Goal: Task Accomplishment & Management: Use online tool/utility

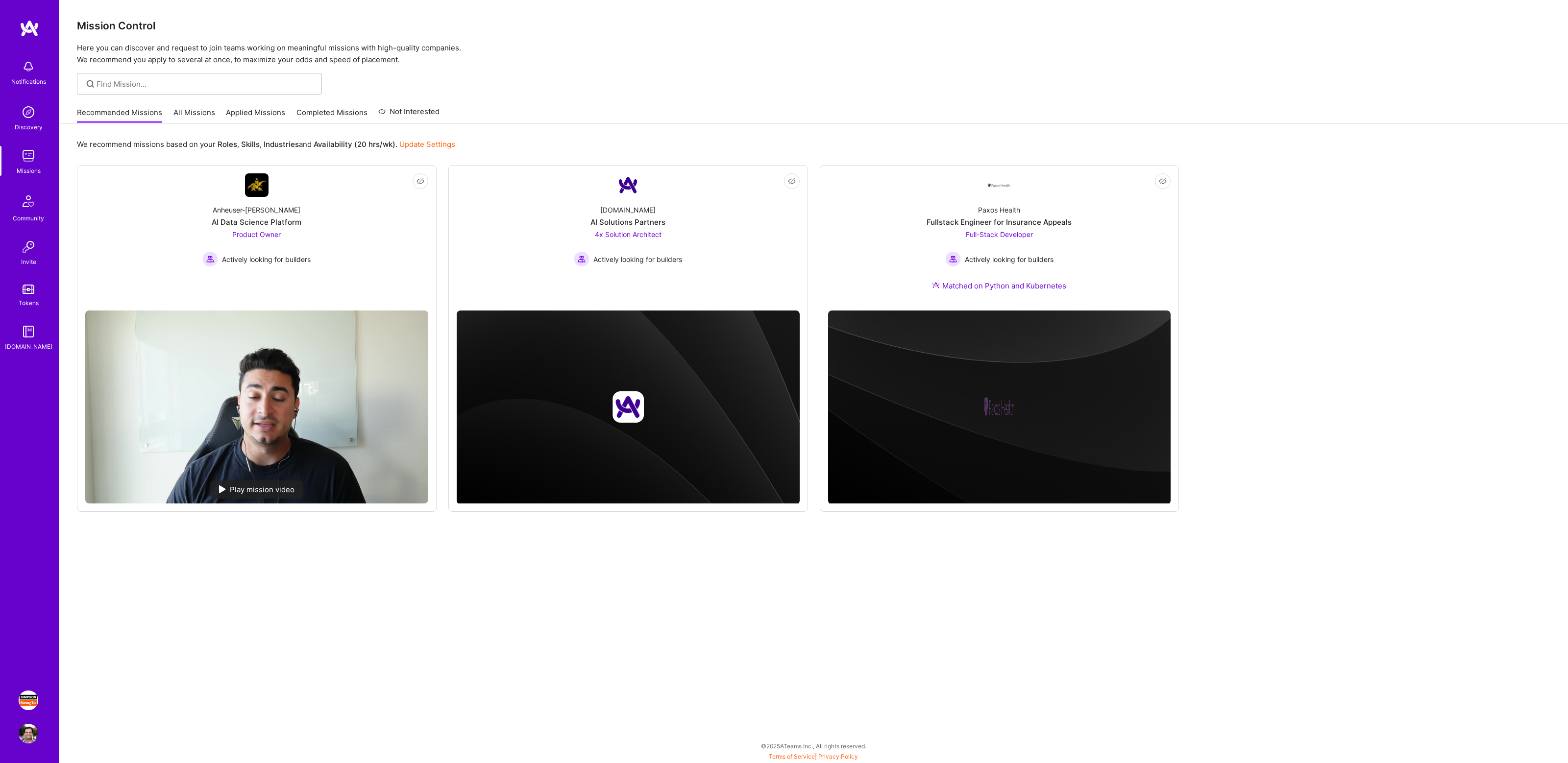
click at [27, 698] on img at bounding box center [29, 700] width 19 height 19
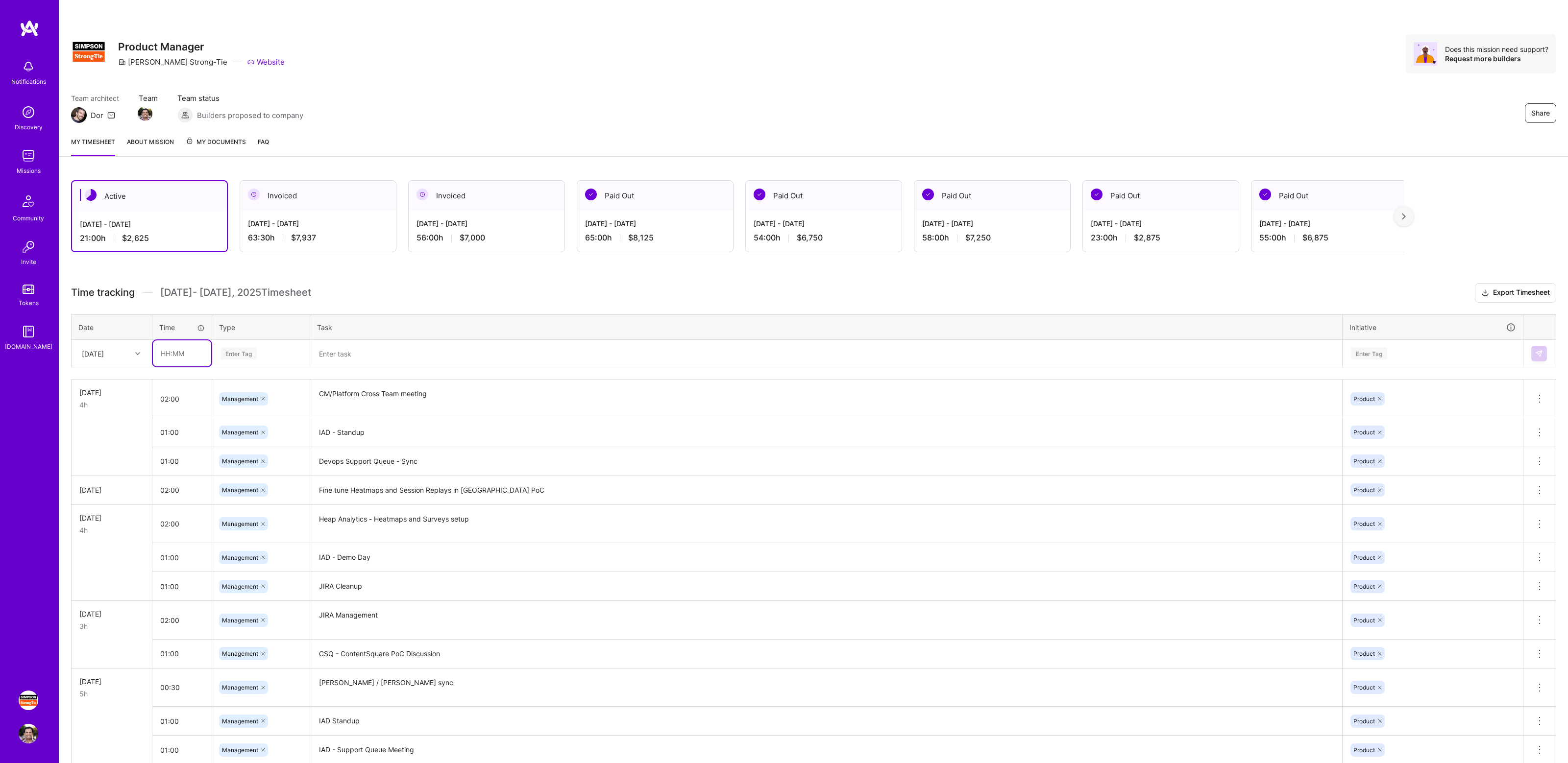
click at [175, 351] on input "text" at bounding box center [182, 353] width 58 height 26
type input "01:00"
type input "manage"
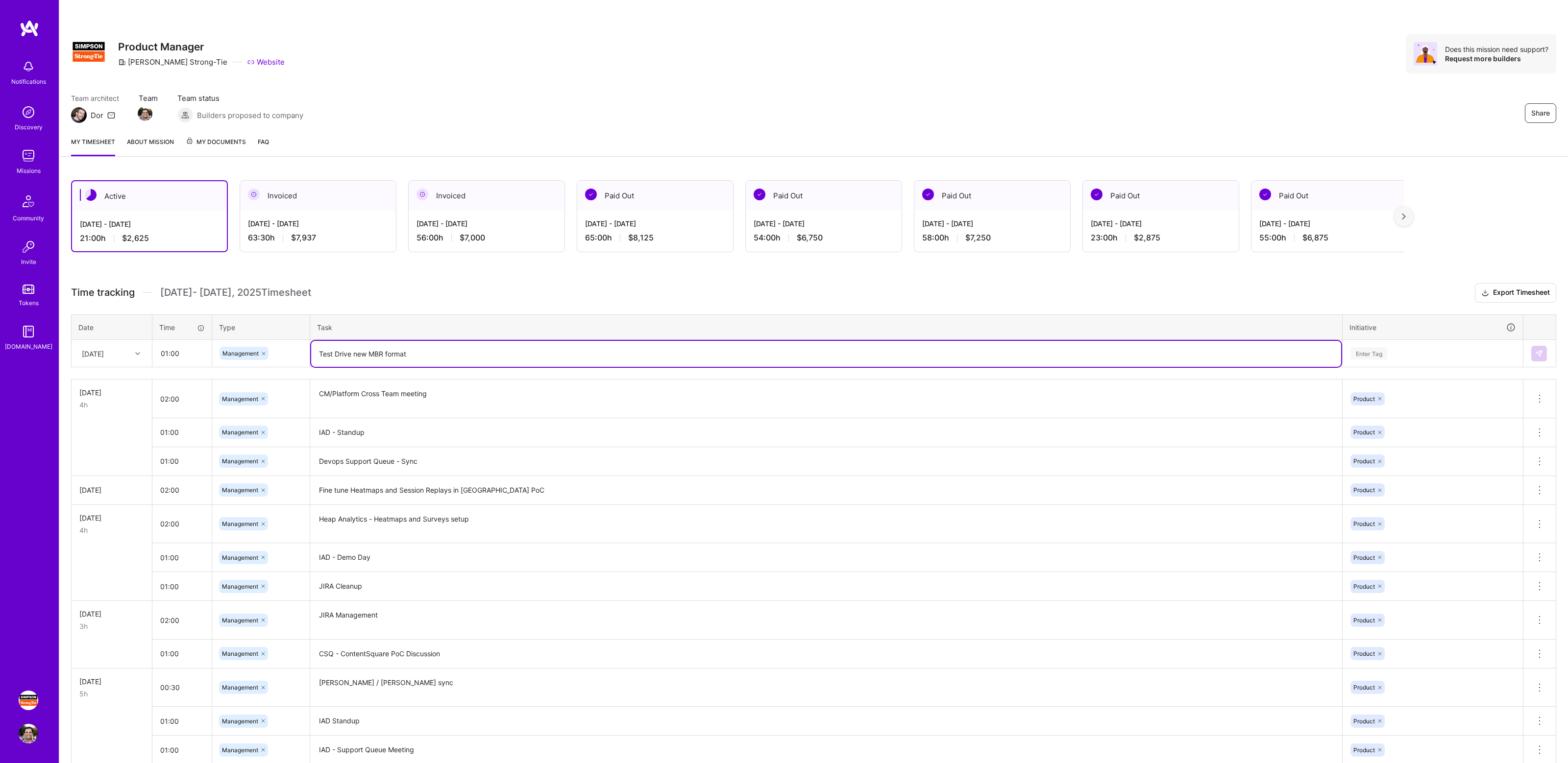
type textarea "Test Drive new MBR format"
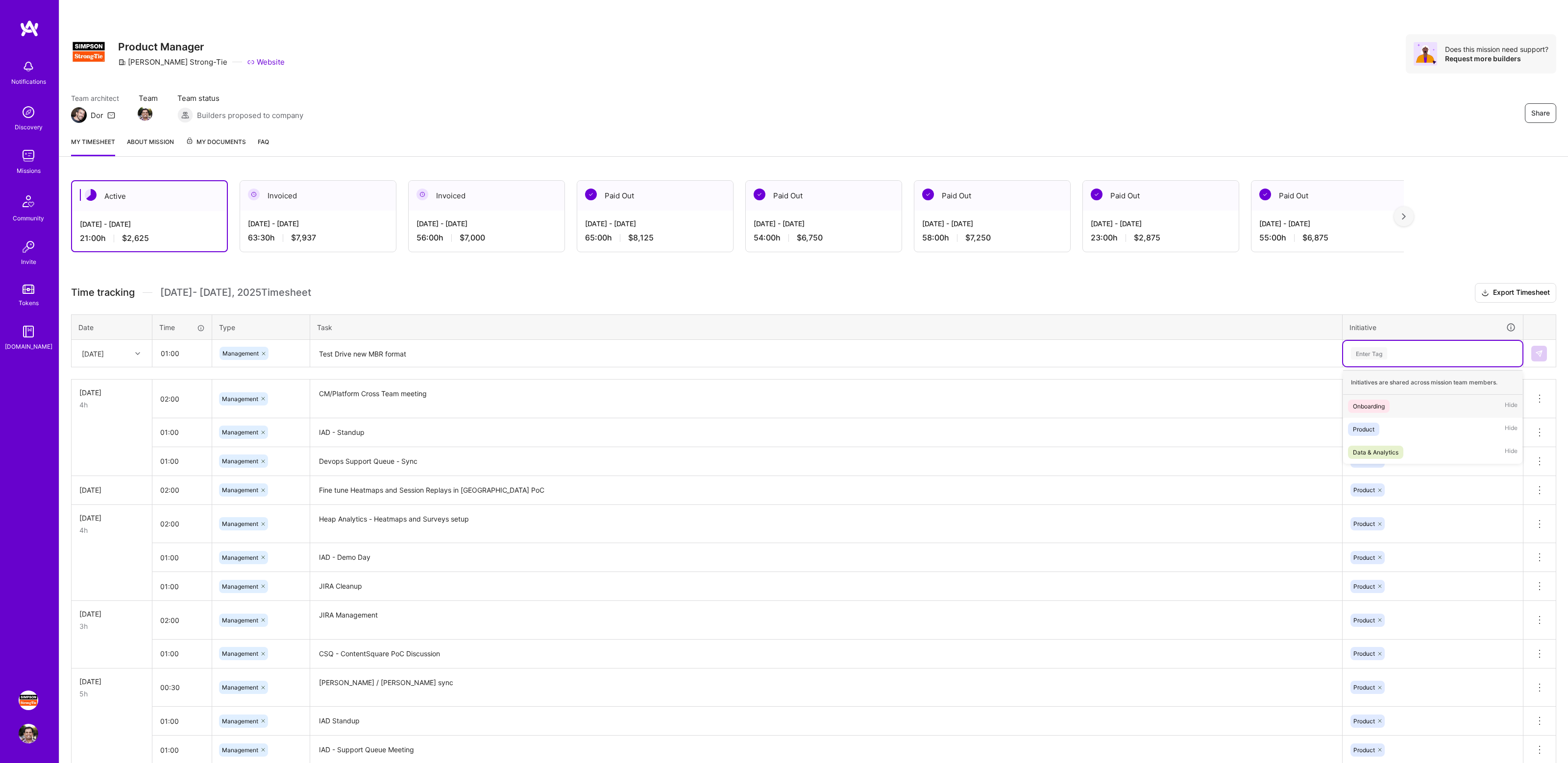
click at [1409, 348] on div "Enter Tag" at bounding box center [1433, 354] width 166 height 12
click at [1374, 427] on span "Product" at bounding box center [1364, 430] width 32 height 13
click at [1533, 355] on button at bounding box center [1539, 354] width 16 height 16
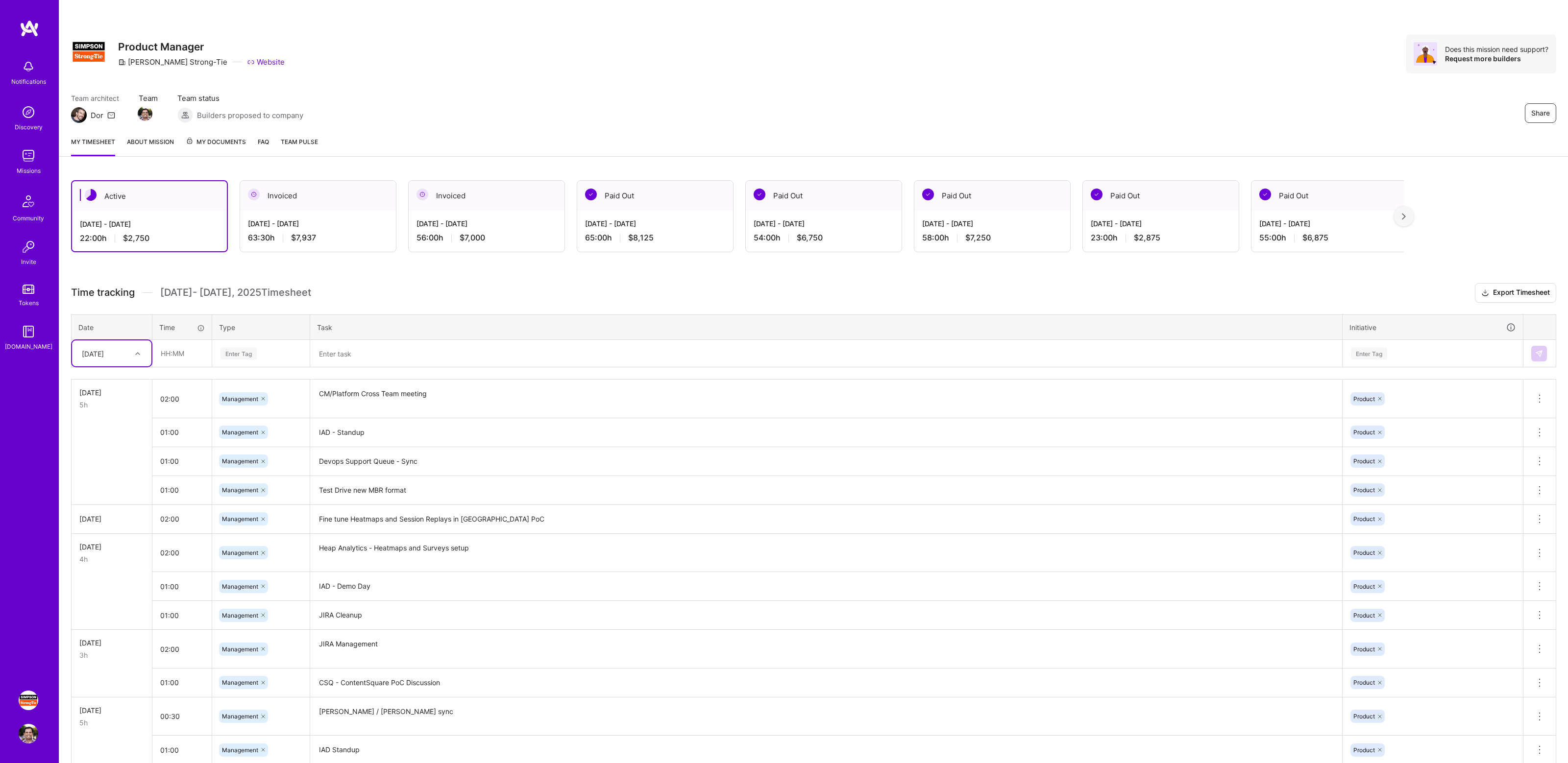
click at [401, 276] on div "Active Sep 1 - Sep 15, 2025 22:00 h $2,750 Invoiced Aug 16 - Aug 31, 2025 63:30…" at bounding box center [813, 581] width 1509 height 825
click at [424, 271] on div "Active Sep 1 - Sep 15, 2025 22:00 h $2,750 Invoiced Aug 16 - Aug 31, 2025 63:30…" at bounding box center [813, 581] width 1509 height 825
click at [985, 97] on div "Team architect Dor Team Team status Builders proposed to company Share" at bounding box center [814, 108] width 1485 height 30
click at [968, 88] on div "Share Product Manager [PERSON_NAME]-Tie Website Does this mission need support?…" at bounding box center [813, 64] width 1509 height 129
click at [1264, 64] on div "Share Product Manager Simpson Strong-Tie Website Does this mission need support…" at bounding box center [814, 54] width 1485 height 39
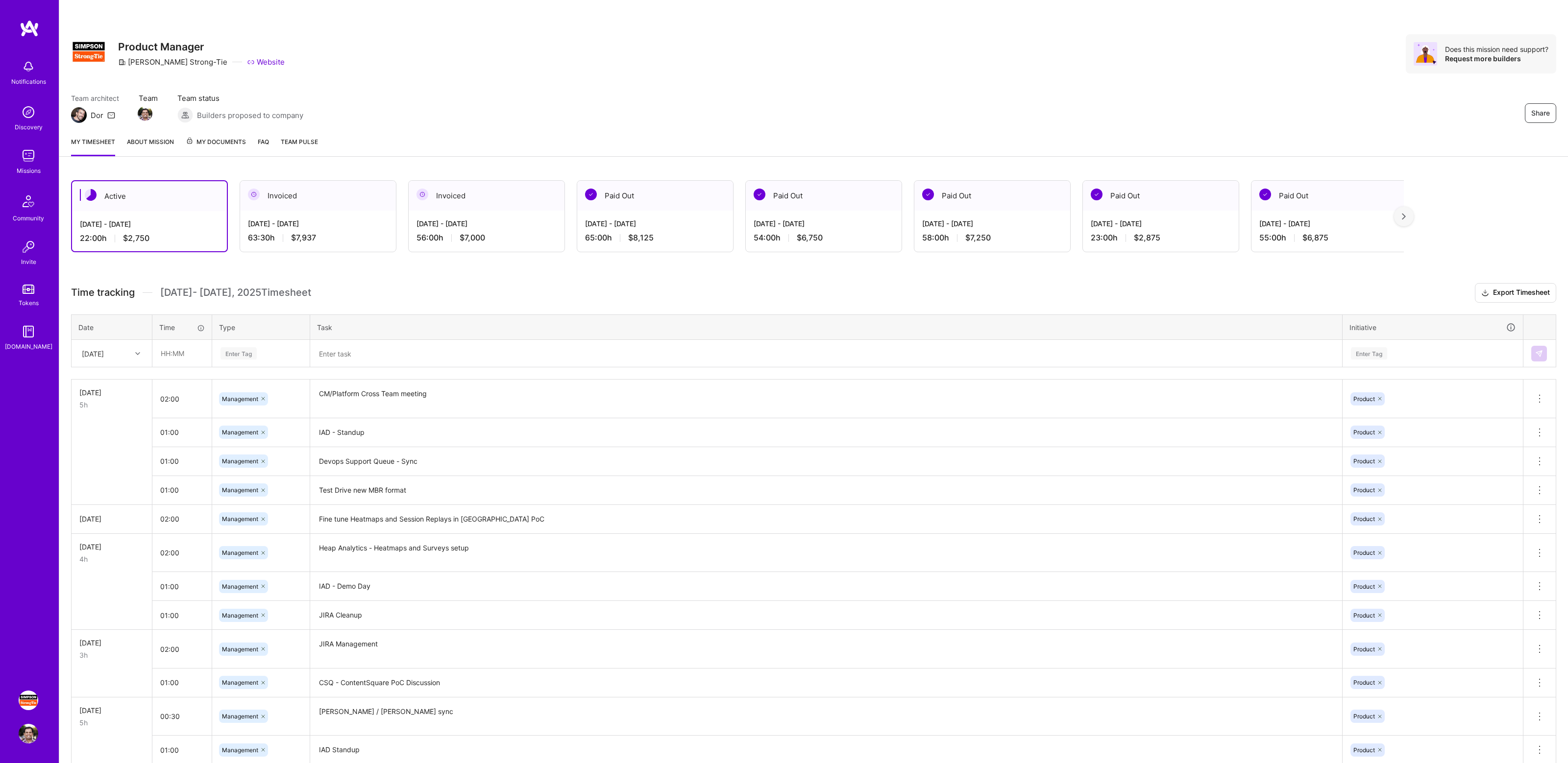
click at [518, 288] on h3 "Time tracking [DATE] - [DATE] Timesheet Export Timesheet" at bounding box center [814, 293] width 1485 height 19
click at [599, 284] on h3 "Time tracking [DATE] - [DATE] Timesheet Export Timesheet" at bounding box center [814, 293] width 1485 height 19
click at [986, 108] on div "Team architect Dor Team Team status Builders proposed to company Share" at bounding box center [814, 108] width 1485 height 30
click at [940, 103] on div "Team architect Dor Team Team status Builders proposed to company Share" at bounding box center [814, 108] width 1485 height 30
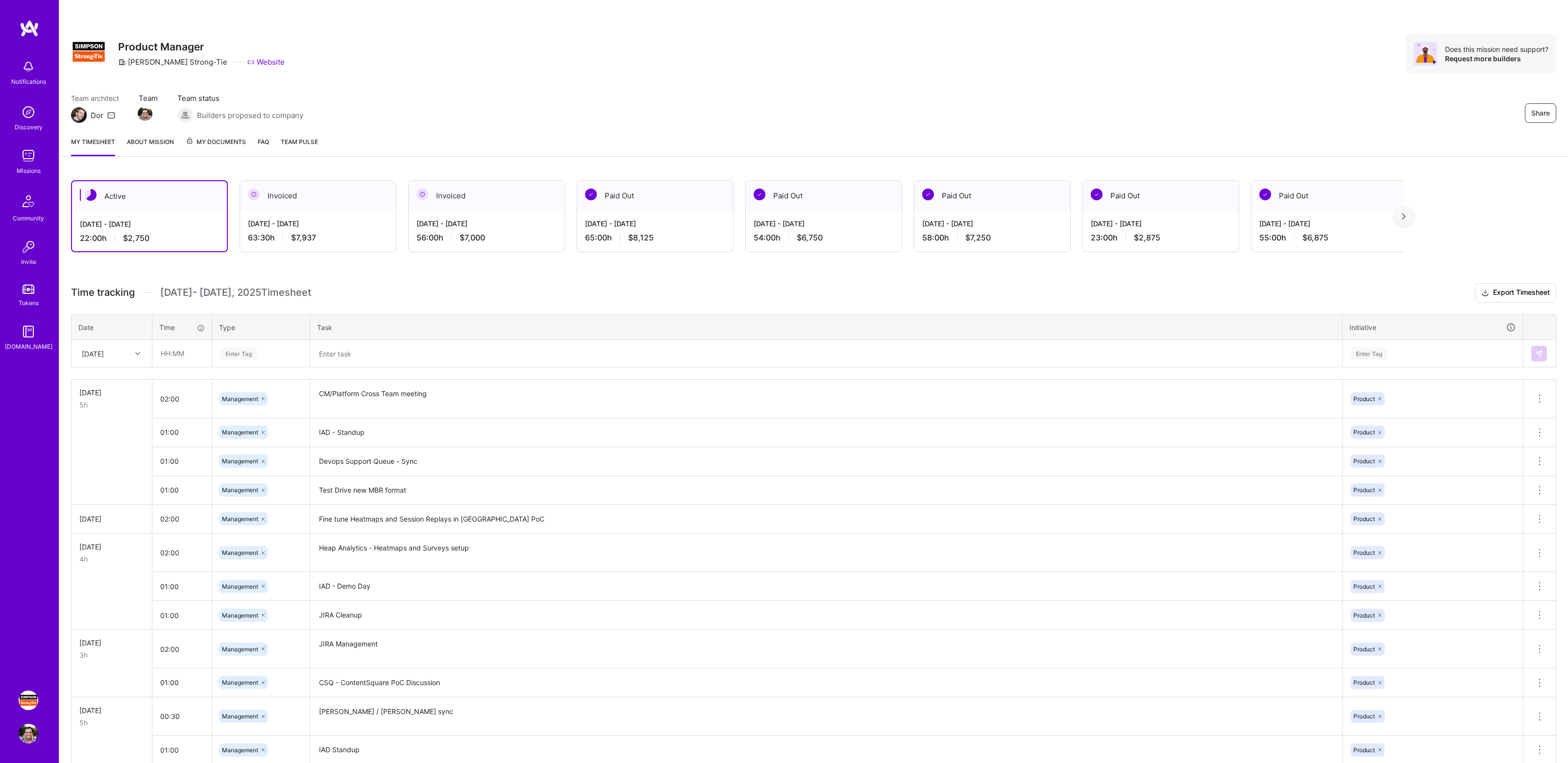
click at [916, 85] on div "Share Product Manager [PERSON_NAME]-Tie Website Does this mission need support?…" at bounding box center [813, 64] width 1509 height 129
click at [900, 118] on div "Team architect Dor Team Team status Builders proposed to company Share" at bounding box center [814, 108] width 1485 height 30
click at [822, 106] on div "Team architect Dor Team Team status Builders proposed to company Share" at bounding box center [814, 108] width 1485 height 30
click at [950, 127] on div "Share Product Manager [PERSON_NAME]-Tie Website Does this mission need support?…" at bounding box center [813, 64] width 1509 height 129
